Goal: Transaction & Acquisition: Purchase product/service

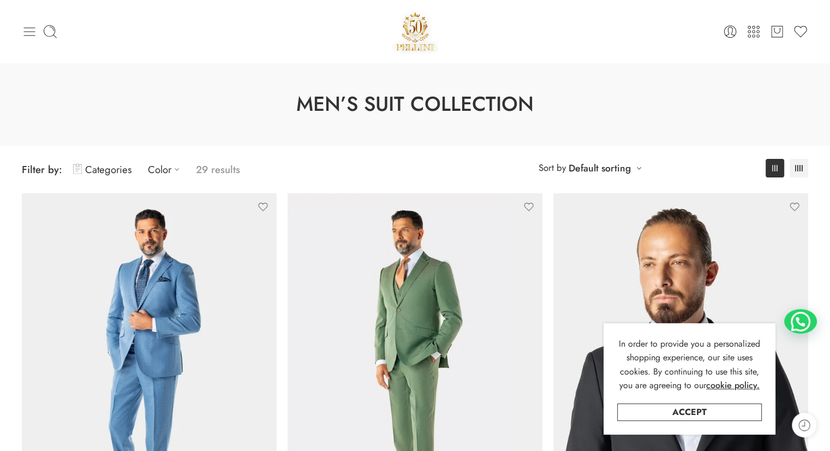
click at [29, 29] on icon at bounding box center [29, 31] width 15 height 15
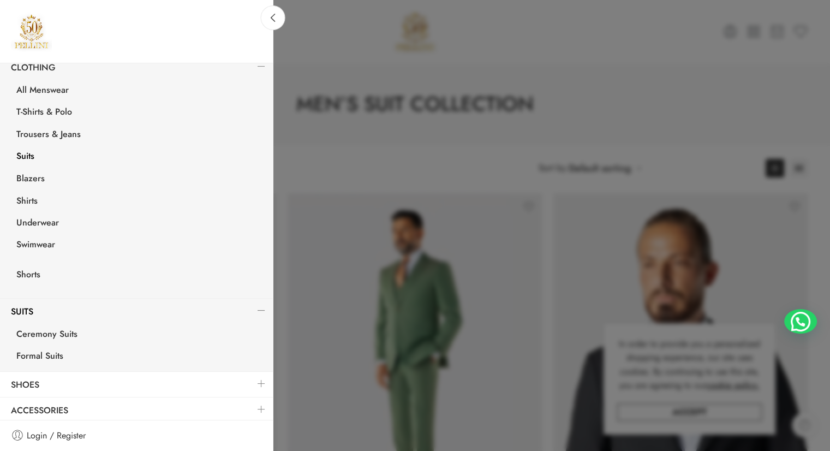
scroll to position [175, 0]
click at [153, 374] on link "Shoes" at bounding box center [136, 382] width 273 height 25
click at [251, 379] on link at bounding box center [261, 380] width 23 height 23
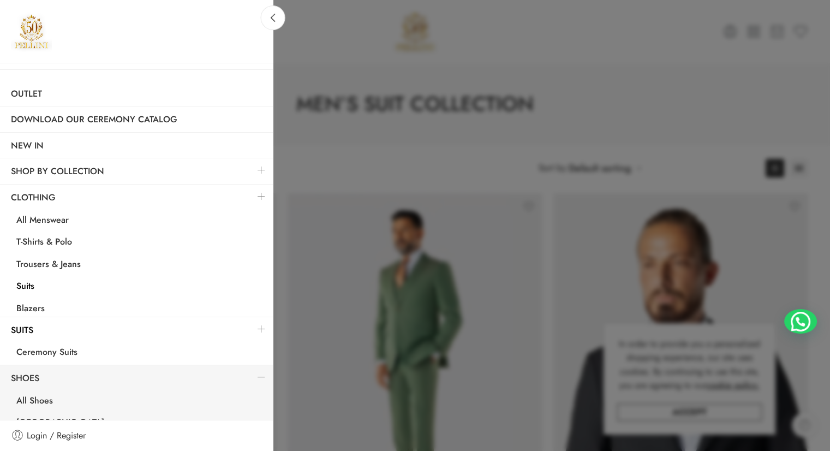
scroll to position [1, 0]
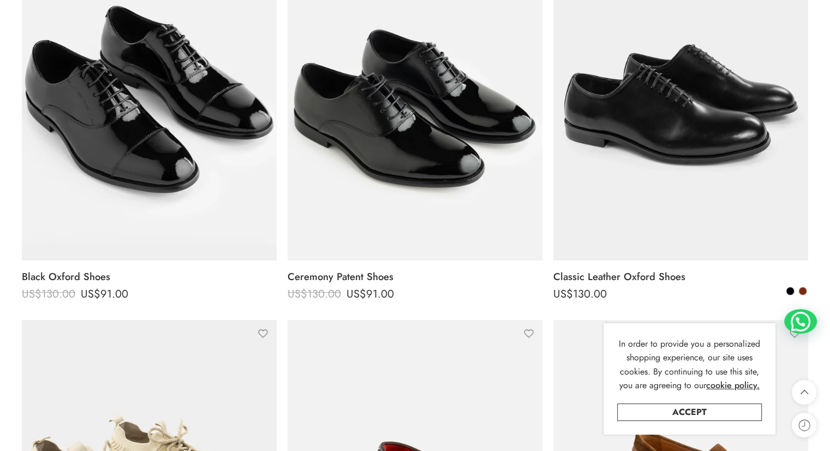
scroll to position [218, 0]
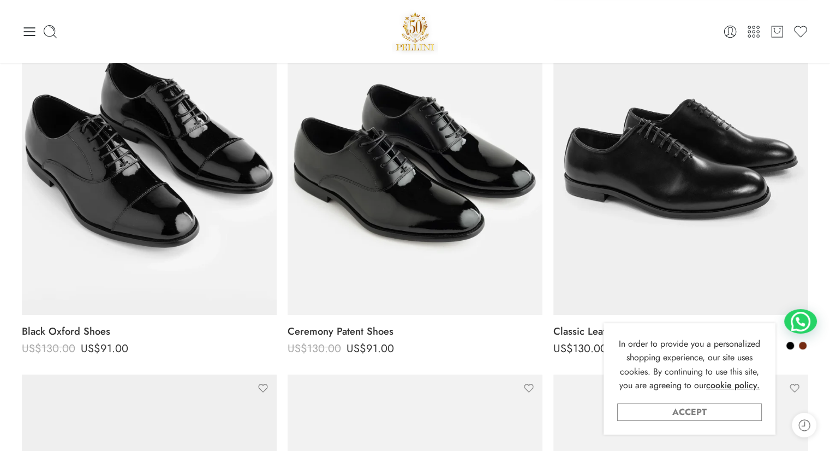
click at [697, 417] on link "Accept" at bounding box center [689, 411] width 145 height 17
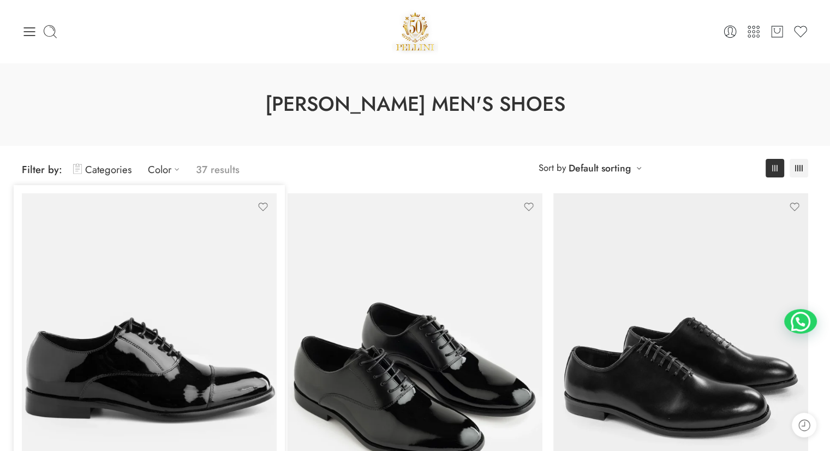
scroll to position [109, 0]
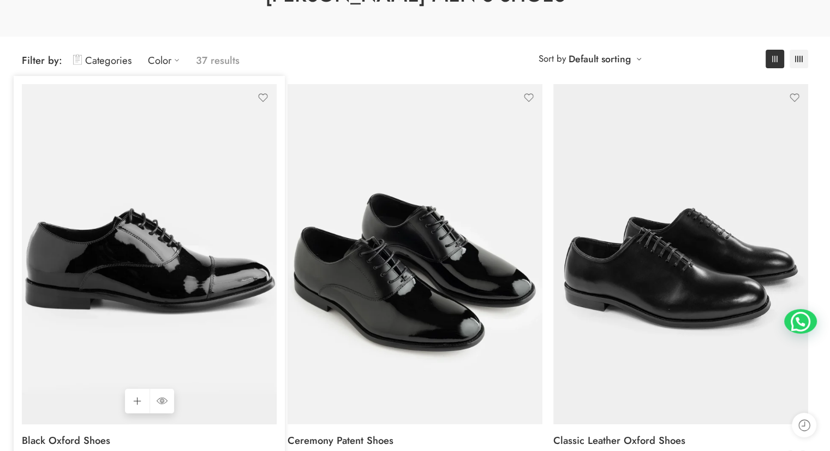
click at [152, 233] on img at bounding box center [149, 254] width 255 height 340
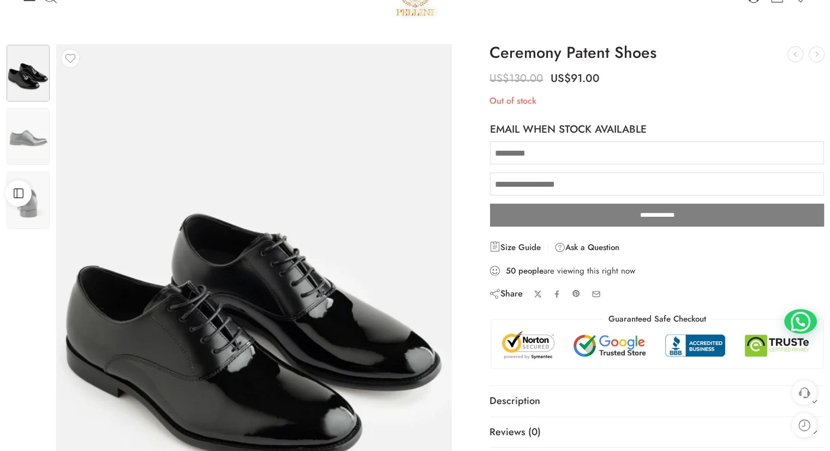
scroll to position [55, 0]
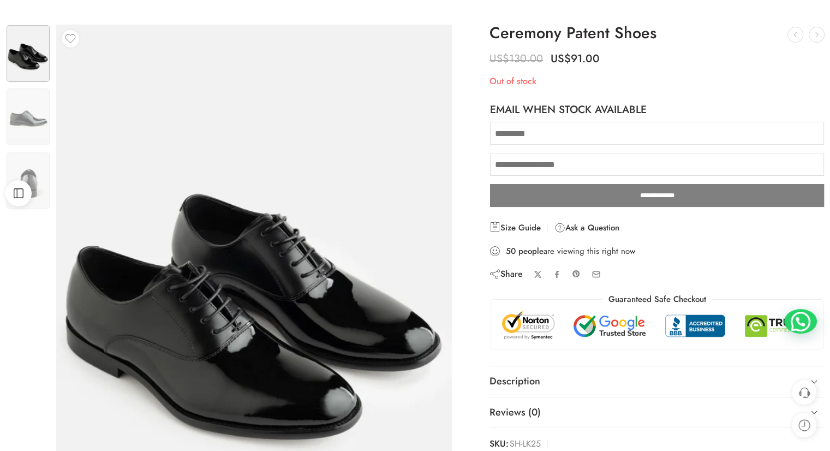
drag, startPoint x: 553, startPoint y: 249, endPoint x: 685, endPoint y: 245, distance: 132.0
click at [693, 245] on div "50 people are viewing this right now" at bounding box center [656, 251] width 335 height 12
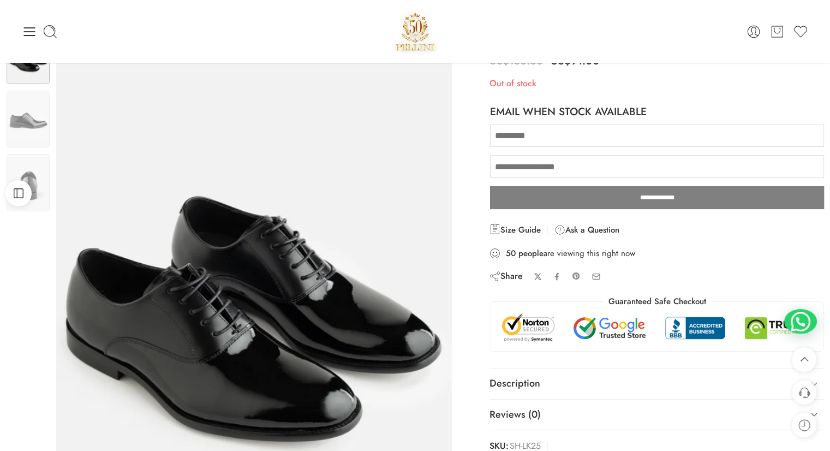
scroll to position [0, 0]
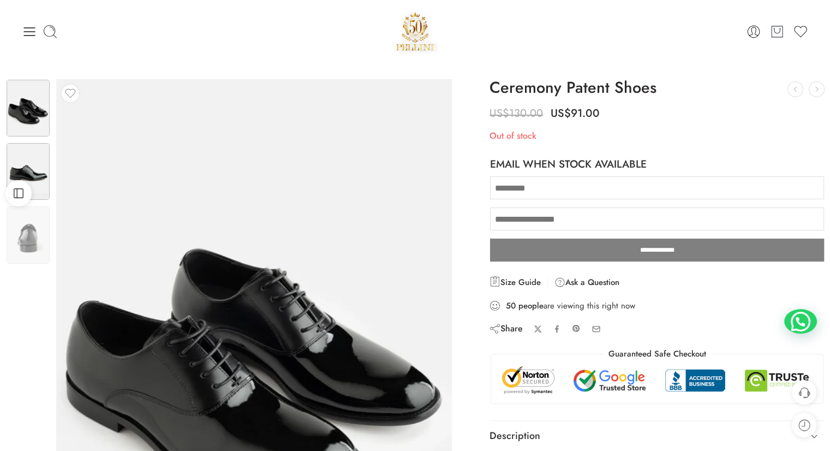
click at [22, 164] on img at bounding box center [28, 171] width 43 height 57
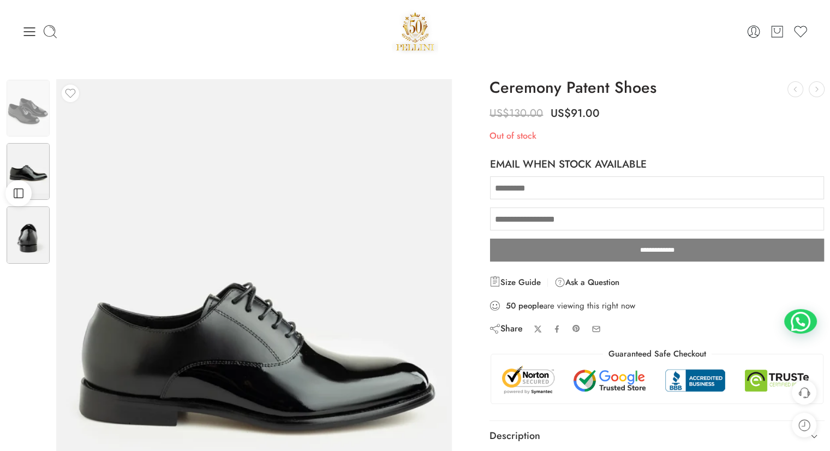
click at [42, 226] on img at bounding box center [28, 234] width 43 height 57
